Goal: Task Accomplishment & Management: Manage account settings

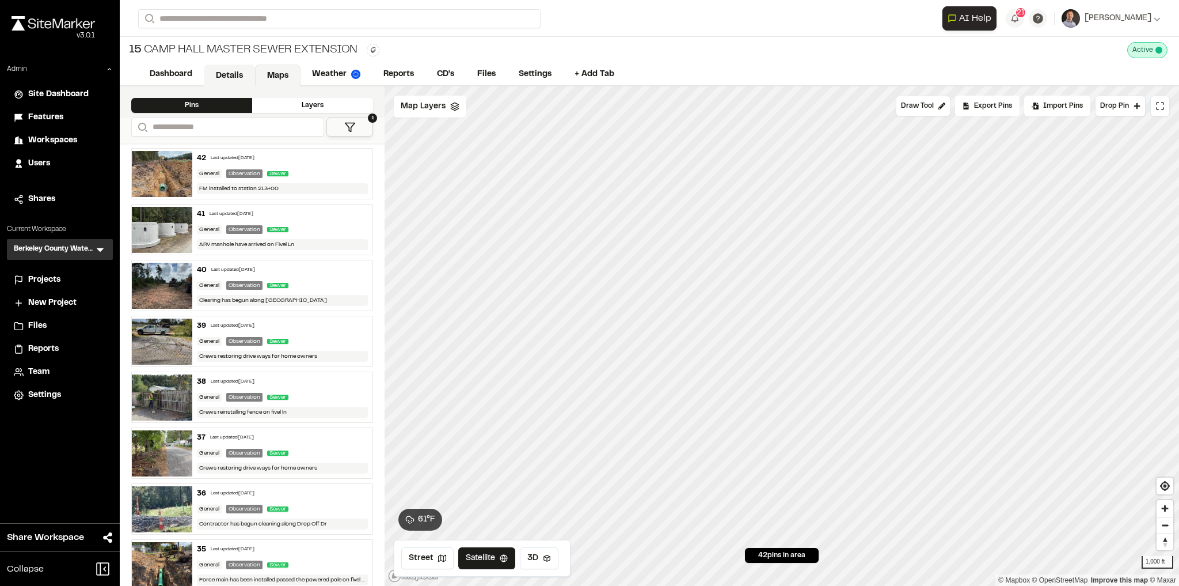
click at [216, 77] on link "Details" at bounding box center [229, 75] width 51 height 22
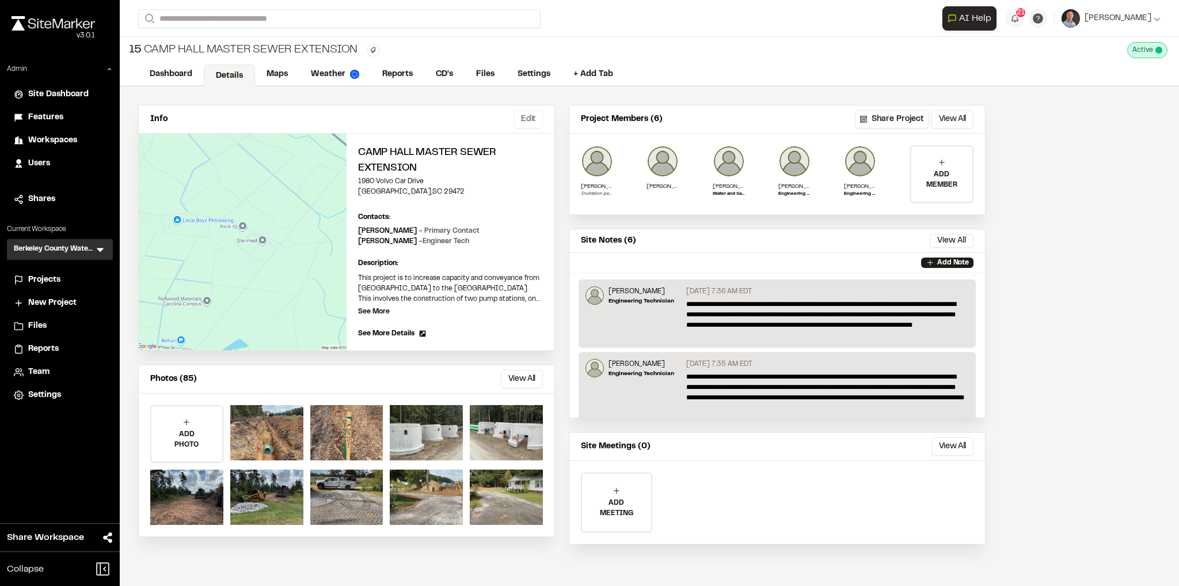
click at [527, 118] on button "Edit" at bounding box center [528, 119] width 29 height 18
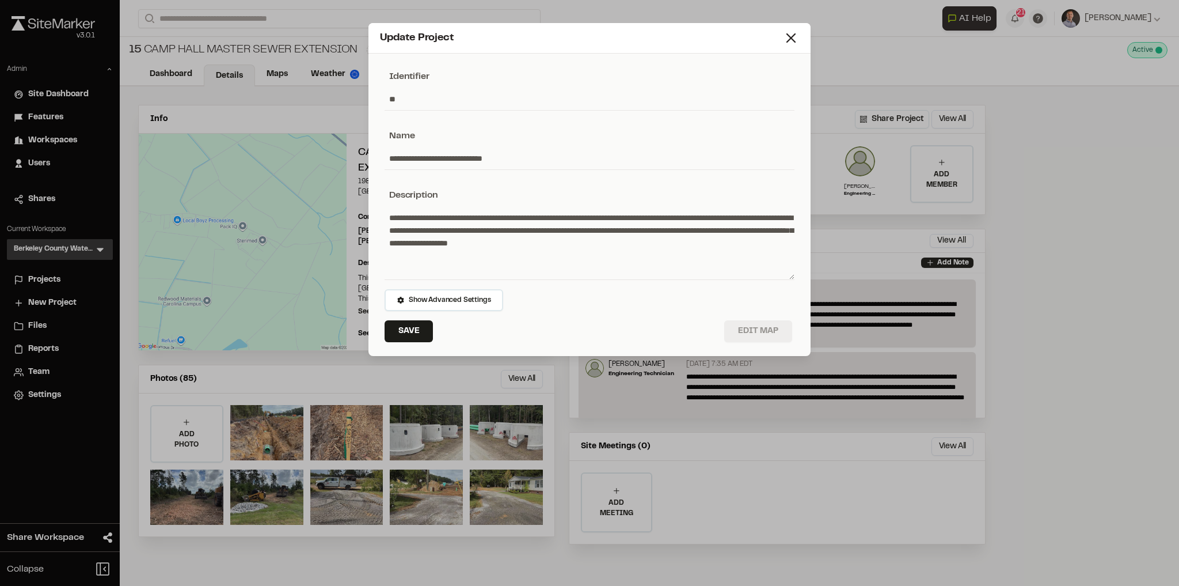
click at [773, 331] on button "Edit Map" at bounding box center [758, 331] width 68 height 22
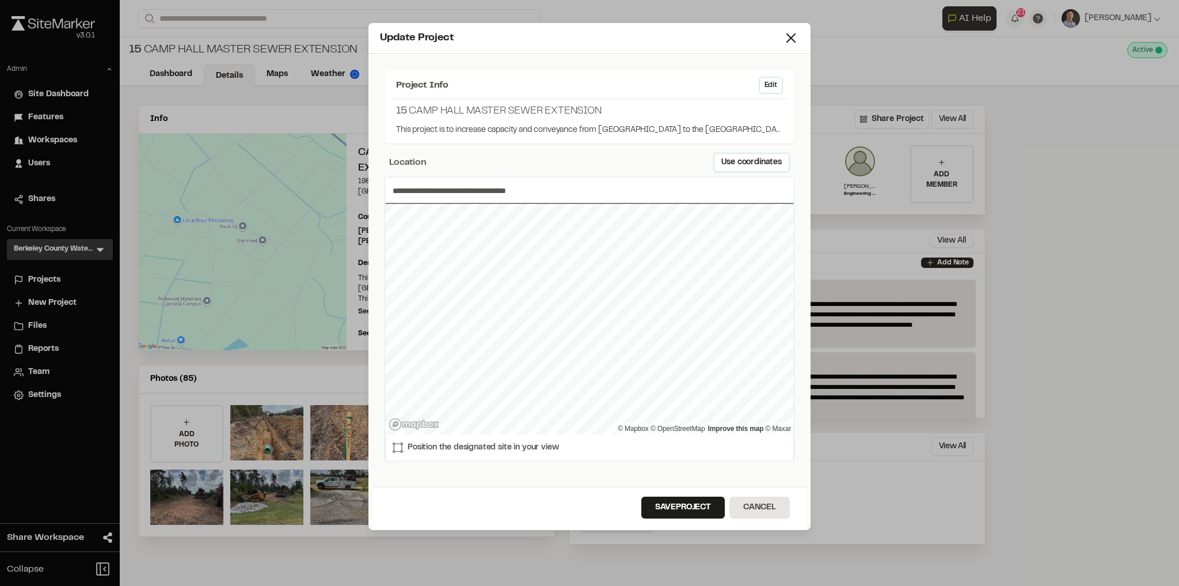
click at [685, 169] on div "**********" at bounding box center [589, 272] width 433 height 428
drag, startPoint x: 604, startPoint y: 214, endPoint x: 542, endPoint y: 399, distance: 195.4
click at [542, 399] on div "Map marker" at bounding box center [538, 400] width 17 height 17
type input "**********"
click at [671, 507] on button "Save Project" at bounding box center [682, 507] width 83 height 22
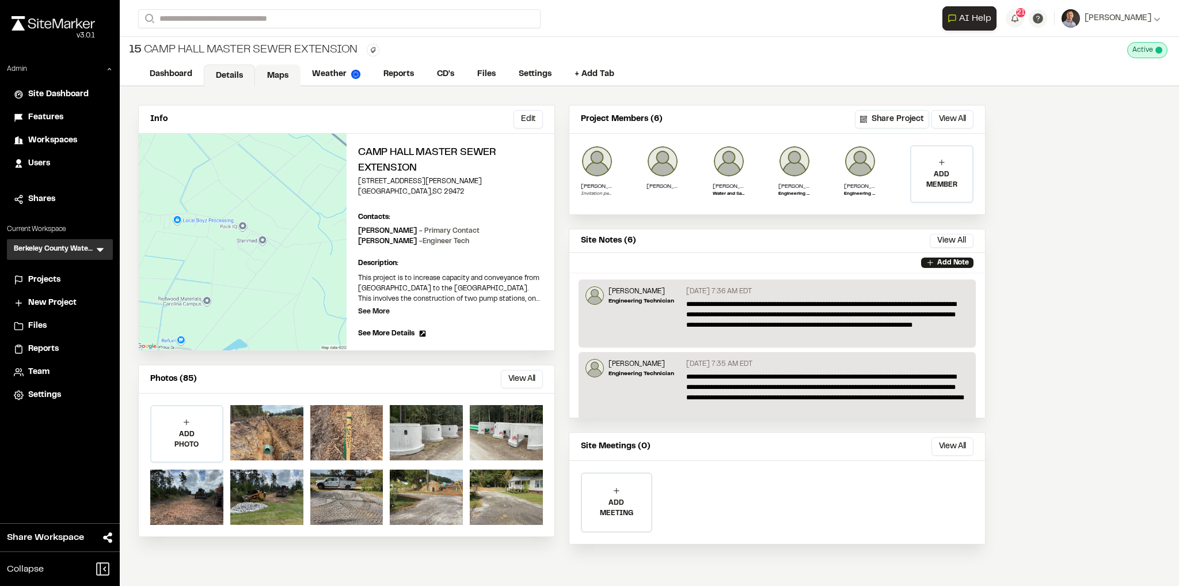
click at [279, 77] on link "Maps" at bounding box center [277, 75] width 45 height 22
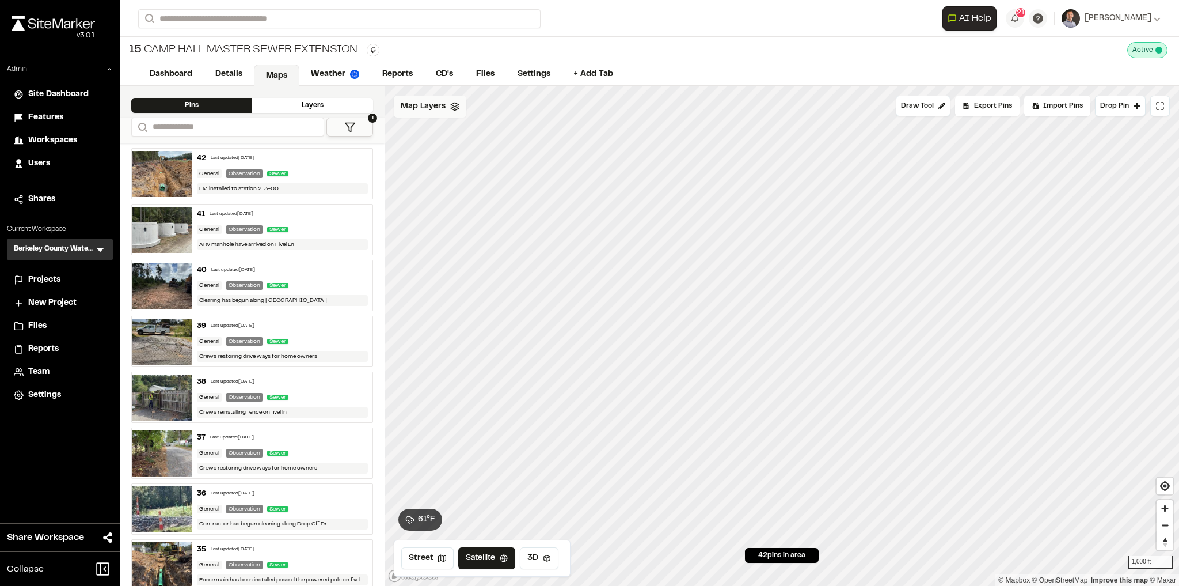
click at [441, 104] on span "Map Layers" at bounding box center [423, 106] width 45 height 13
click at [530, 130] on icon at bounding box center [527, 133] width 9 height 9
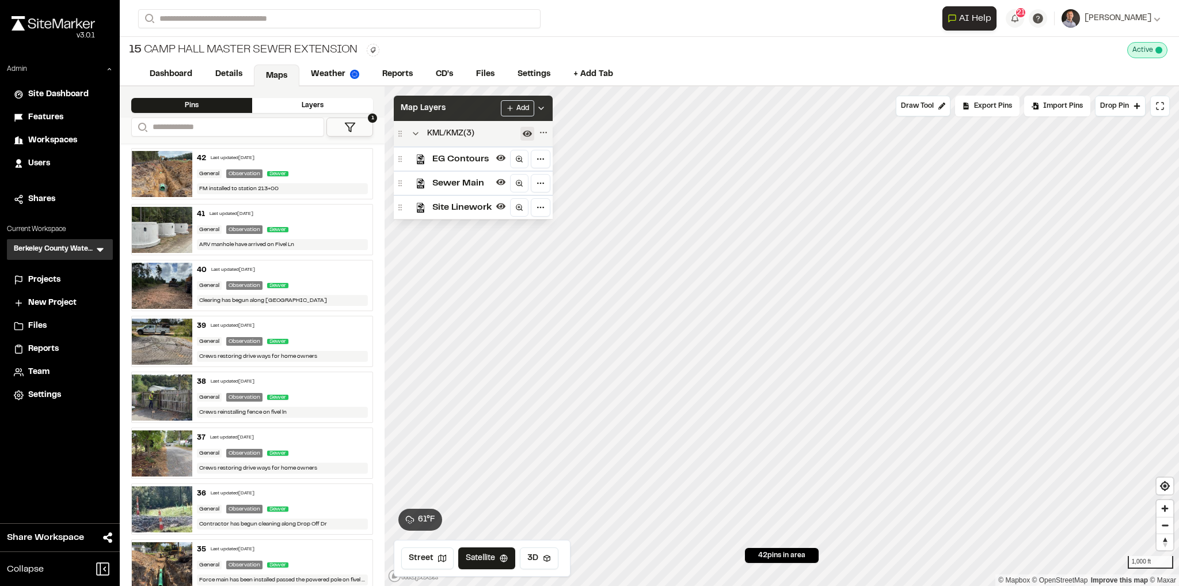
click at [491, 105] on div "Map Layers Add" at bounding box center [473, 108] width 159 height 25
